Goal: Transaction & Acquisition: Download file/media

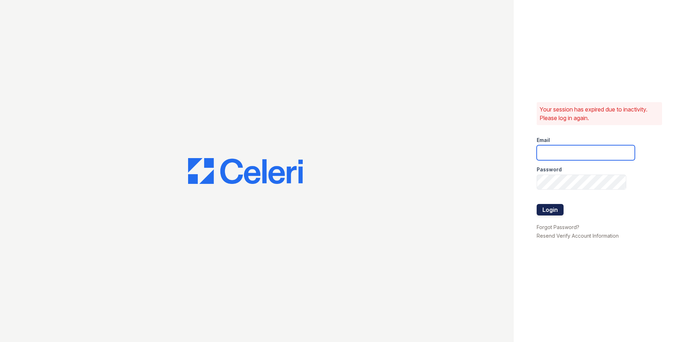
type input "[DOMAIN_NAME][EMAIL_ADDRESS][DOMAIN_NAME]"
click at [548, 210] on button "Login" at bounding box center [549, 209] width 27 height 11
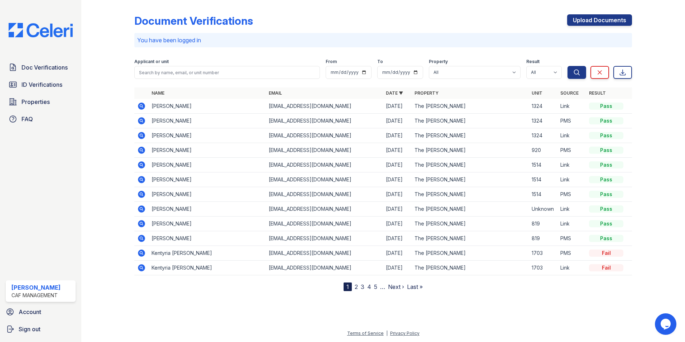
click at [141, 106] on icon at bounding box center [141, 106] width 2 height 2
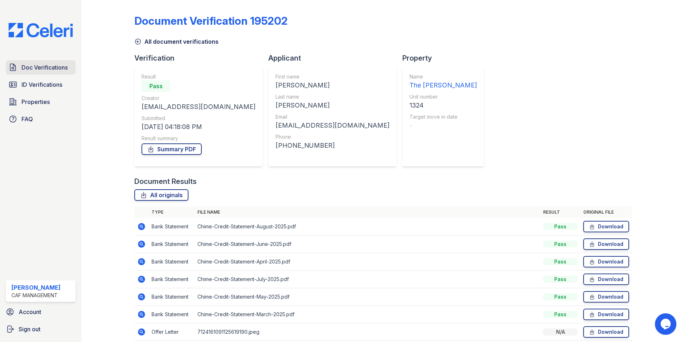
click at [38, 68] on span "Doc Verifications" at bounding box center [44, 67] width 46 height 9
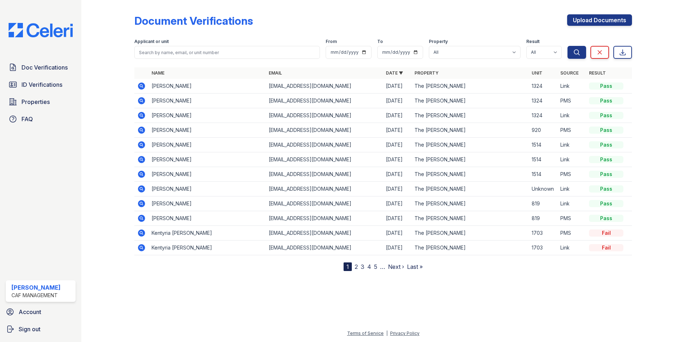
click at [140, 101] on icon at bounding box center [141, 100] width 9 height 9
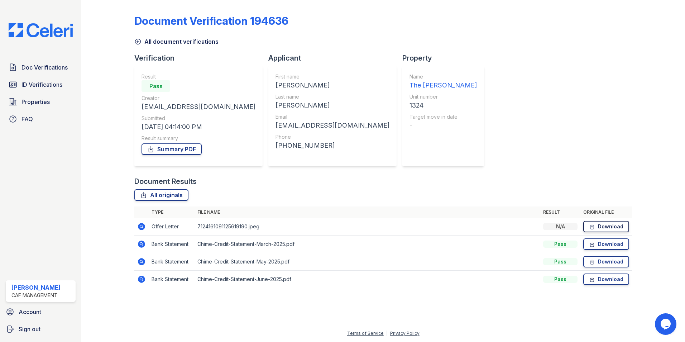
click at [608, 228] on link "Download" at bounding box center [606, 226] width 46 height 11
click at [609, 242] on link "Download" at bounding box center [606, 243] width 46 height 11
click at [612, 262] on link "Download" at bounding box center [606, 261] width 46 height 11
click at [609, 279] on link "Download" at bounding box center [606, 278] width 46 height 11
